Goal: Task Accomplishment & Management: Manage account settings

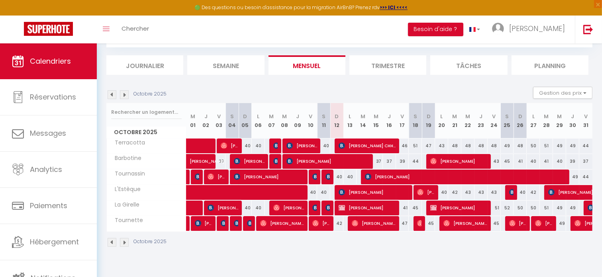
scroll to position [43, 0]
click at [326, 176] on img at bounding box center [328, 177] width 6 height 6
select select "OK"
select select "1"
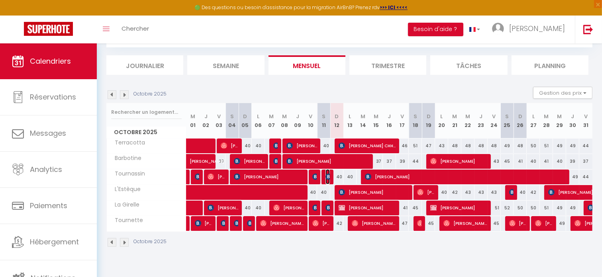
select select "0"
select select "1"
select select
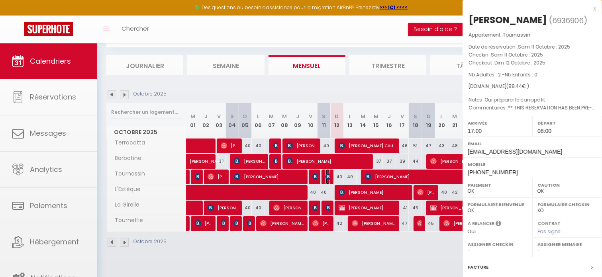
select select "52108"
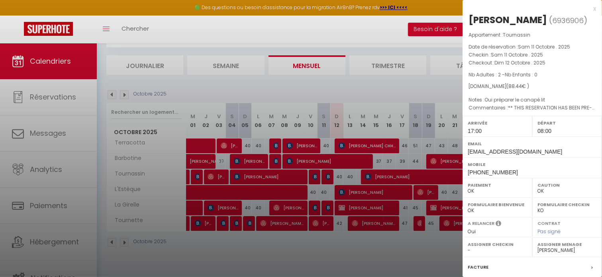
click at [326, 176] on div at bounding box center [301, 138] width 602 height 277
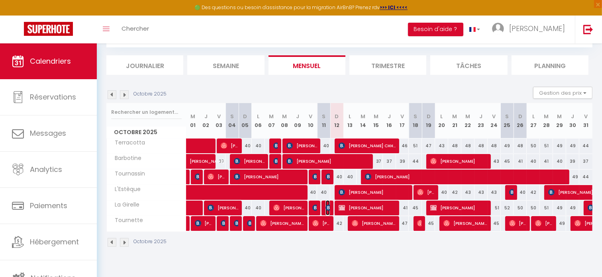
click at [326, 208] on img at bounding box center [328, 208] width 6 height 6
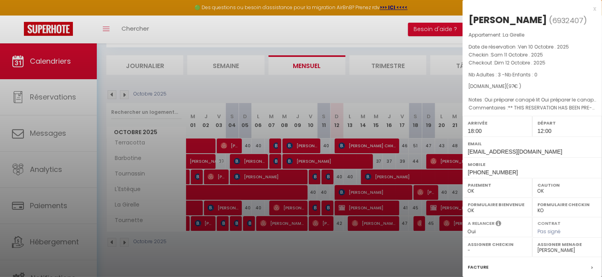
click at [326, 208] on div at bounding box center [301, 138] width 602 height 277
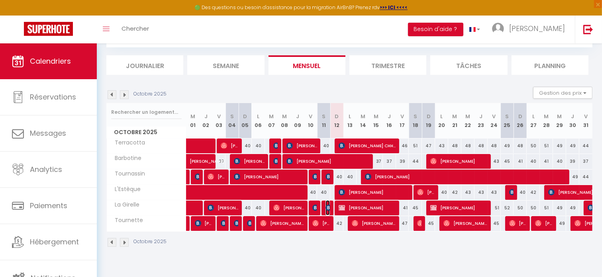
click at [326, 208] on img at bounding box center [328, 208] width 6 height 6
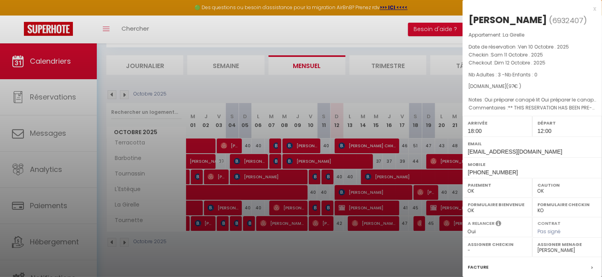
click at [326, 208] on div at bounding box center [301, 138] width 602 height 277
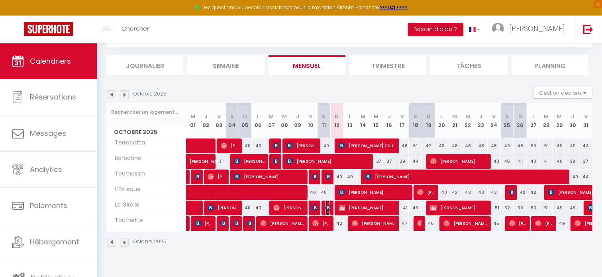
click at [326, 208] on img at bounding box center [328, 208] width 6 height 6
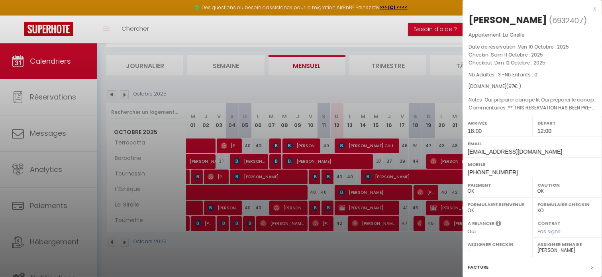
click at [326, 208] on div at bounding box center [301, 138] width 602 height 277
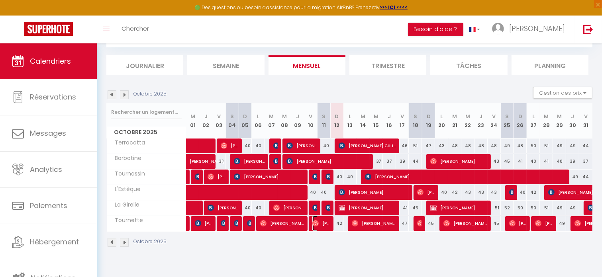
click at [328, 225] on span "[PERSON_NAME]" at bounding box center [321, 223] width 18 height 15
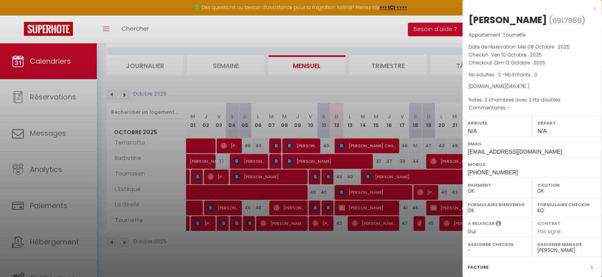
click at [328, 225] on div at bounding box center [301, 138] width 602 height 277
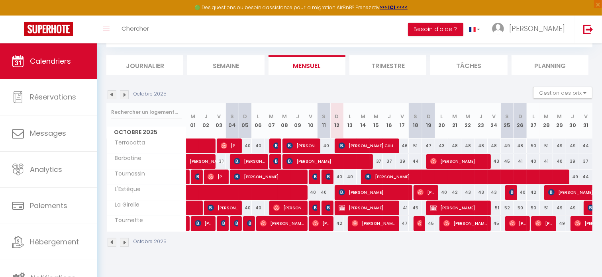
click at [330, 208] on div at bounding box center [326, 208] width 13 height 15
click at [328, 208] on img at bounding box center [328, 208] width 6 height 6
select select "1"
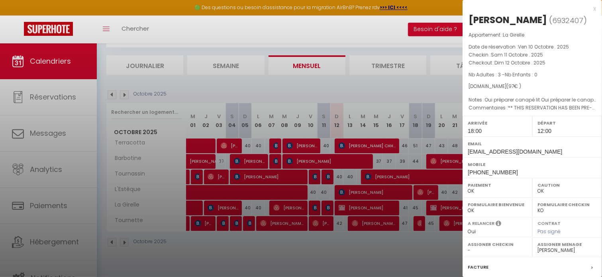
click at [328, 175] on div at bounding box center [301, 138] width 602 height 277
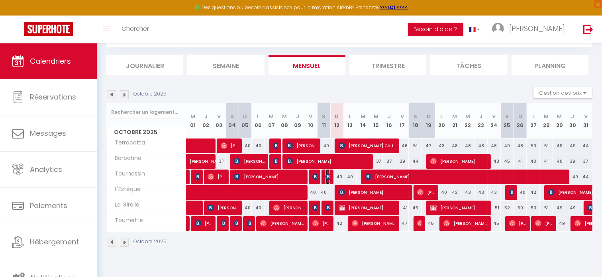
click at [328, 175] on img at bounding box center [328, 177] width 6 height 6
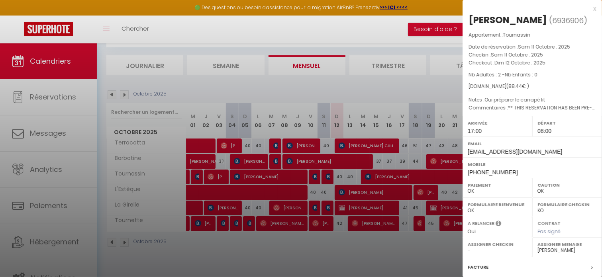
click at [589, 9] on div "x" at bounding box center [528, 9] width 133 height 10
